Goal: Browse casually: Explore the website without a specific task or goal

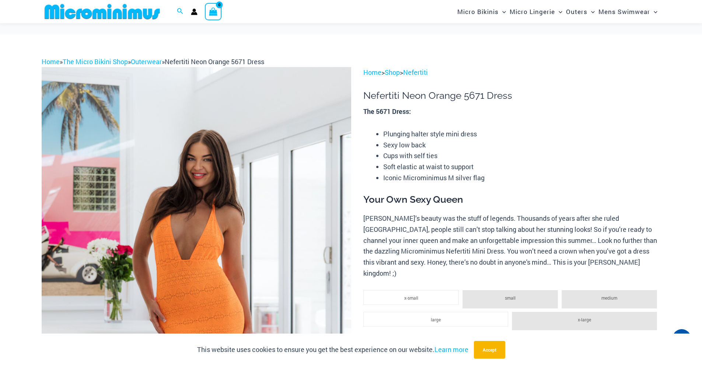
scroll to position [215, 0]
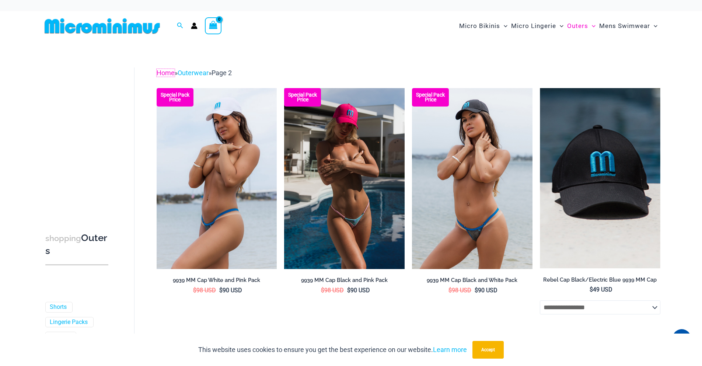
click at [169, 32] on link "Home" at bounding box center [166, 73] width 18 height 8
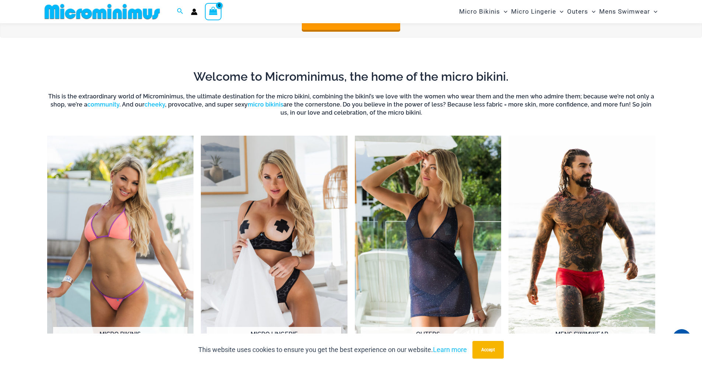
scroll to position [362, 0]
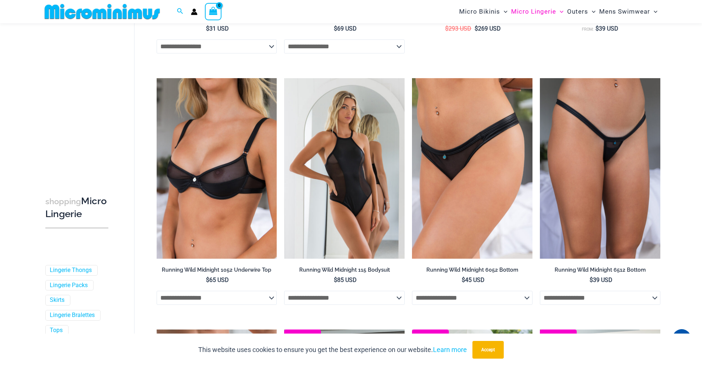
scroll to position [804, 0]
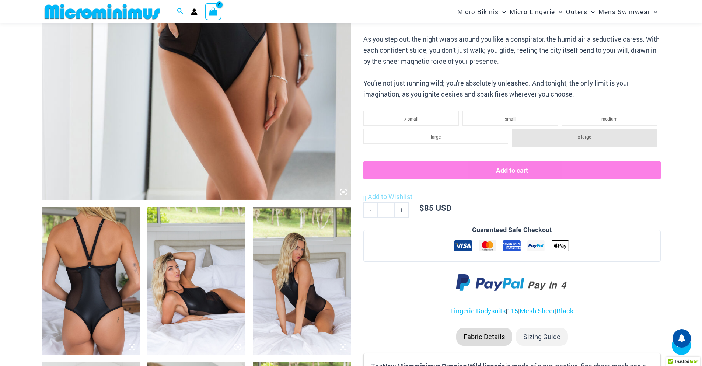
scroll to position [332, 0]
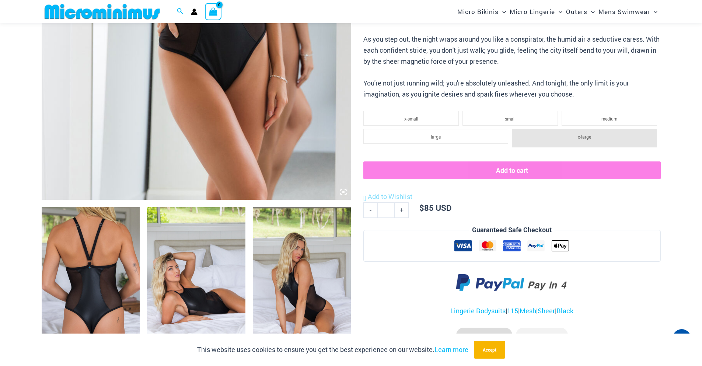
click at [342, 193] on icon at bounding box center [343, 192] width 7 height 7
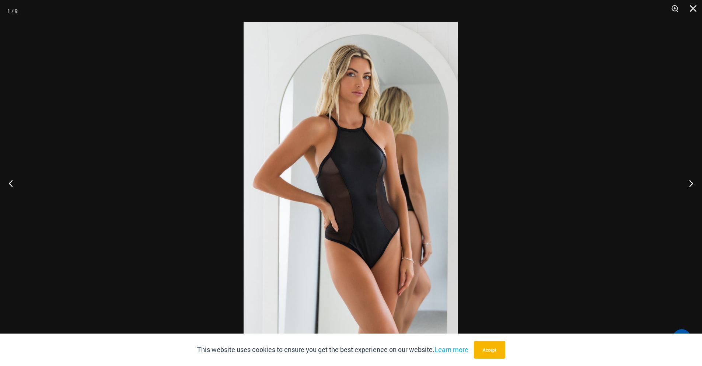
click at [683, 184] on button "Next" at bounding box center [689, 183] width 28 height 37
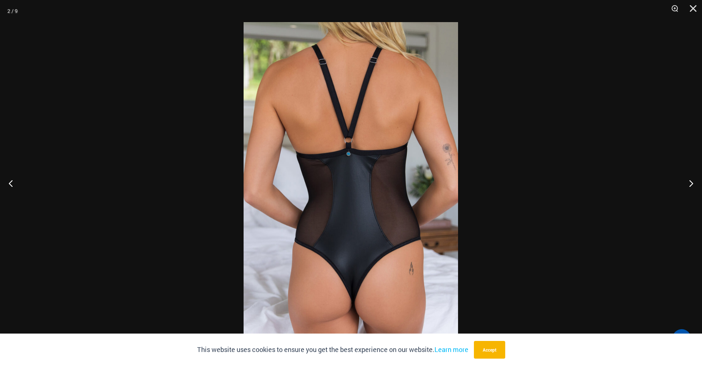
click at [685, 184] on button "Next" at bounding box center [689, 183] width 28 height 37
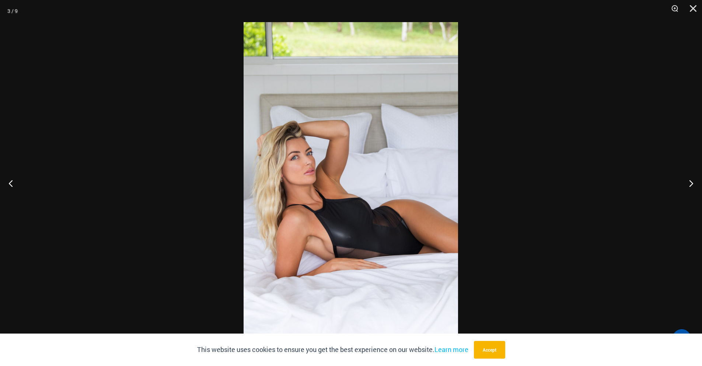
click at [685, 183] on button "Next" at bounding box center [689, 183] width 28 height 37
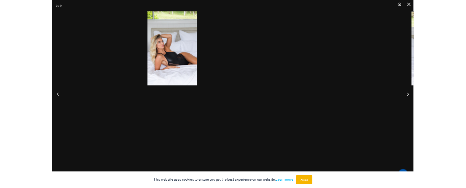
scroll to position [304, 0]
